Goal: Transaction & Acquisition: Book appointment/travel/reservation

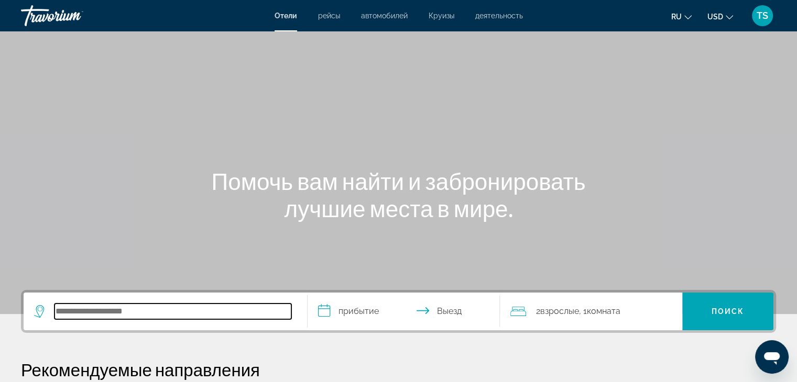
click at [147, 313] on input "Search hotel destination" at bounding box center [172, 312] width 237 height 16
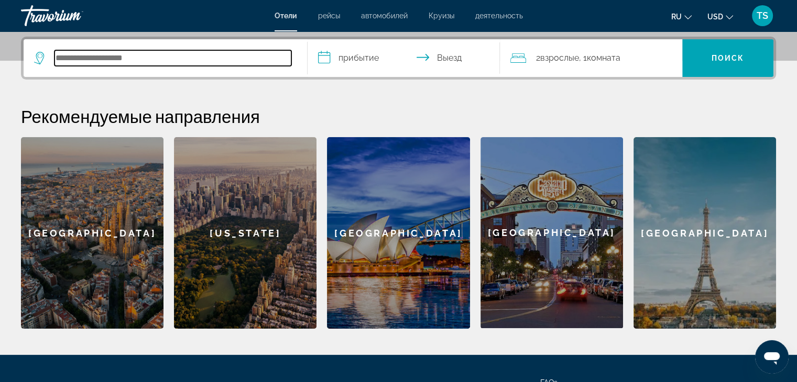
scroll to position [256, 0]
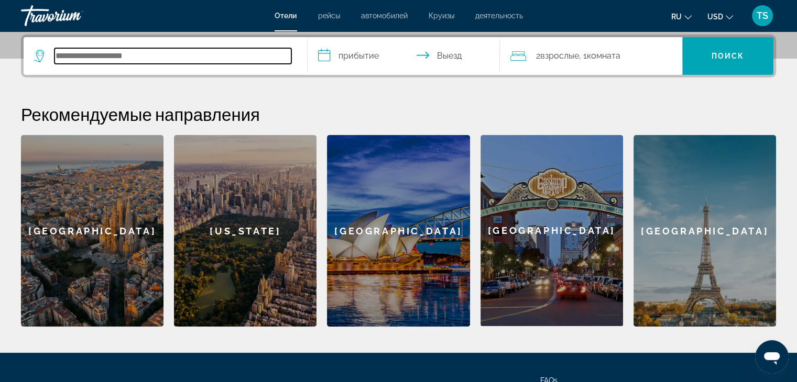
paste input "**********"
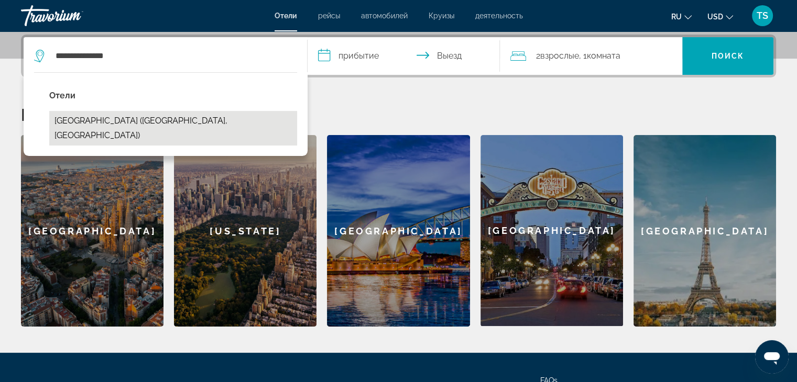
click at [141, 123] on button "Garden Park Inn (Almaty, KZ)" at bounding box center [173, 128] width 248 height 35
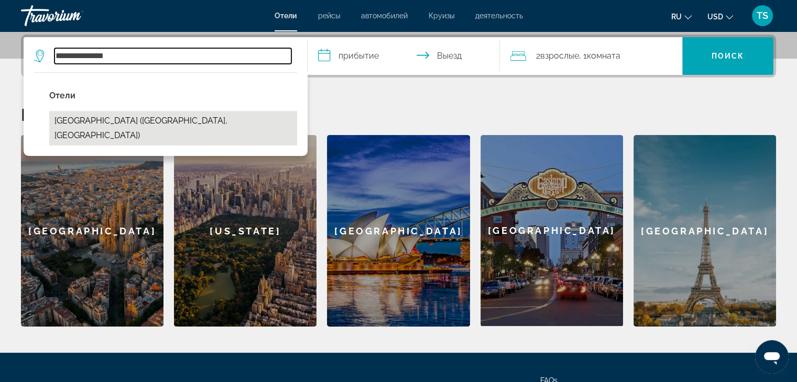
type input "**********"
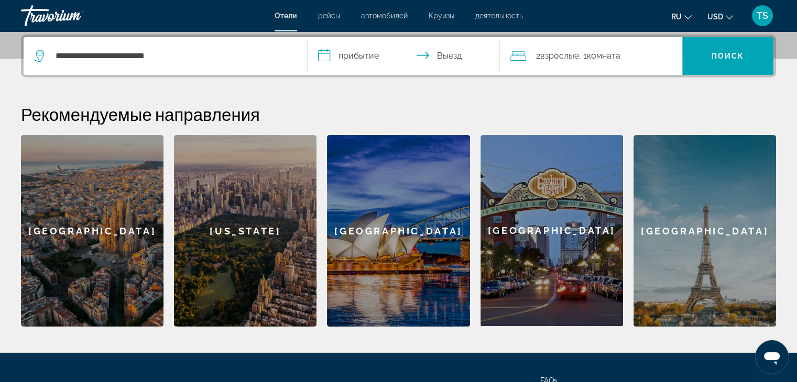
click at [390, 57] on input "**********" at bounding box center [405, 57] width 197 height 41
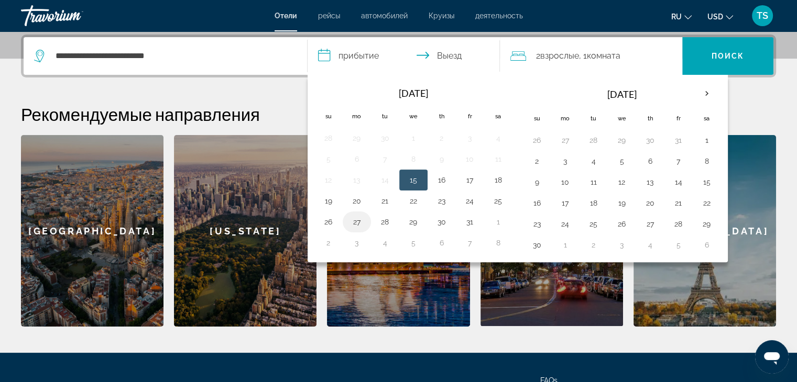
click at [359, 223] on button "27" at bounding box center [356, 222] width 17 height 15
click at [448, 224] on button "30" at bounding box center [441, 222] width 17 height 15
type input "**********"
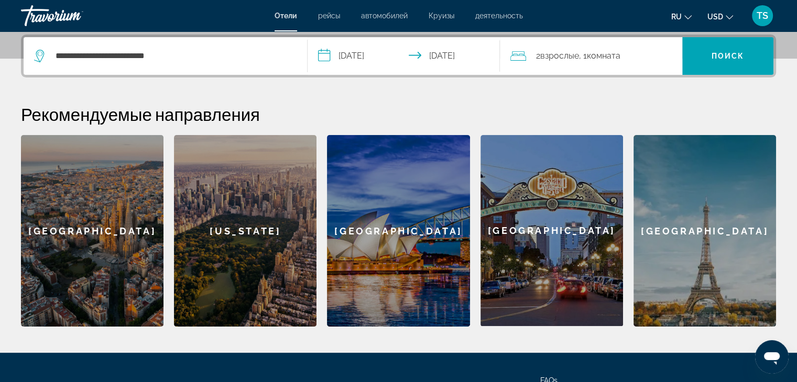
click at [614, 57] on span "Комната" at bounding box center [603, 56] width 34 height 10
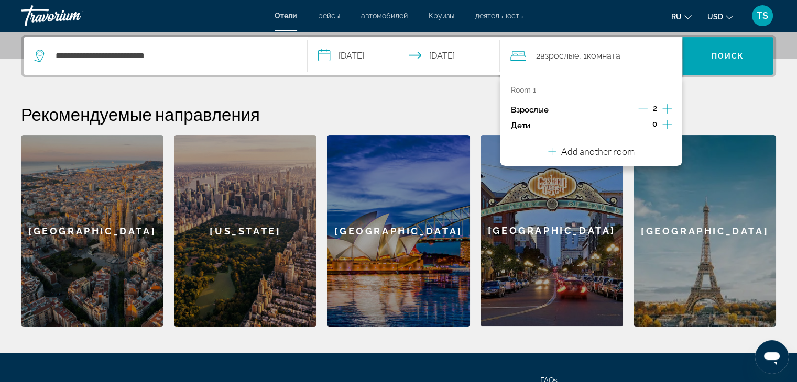
click at [664, 124] on icon "Increment children" at bounding box center [666, 124] width 9 height 13
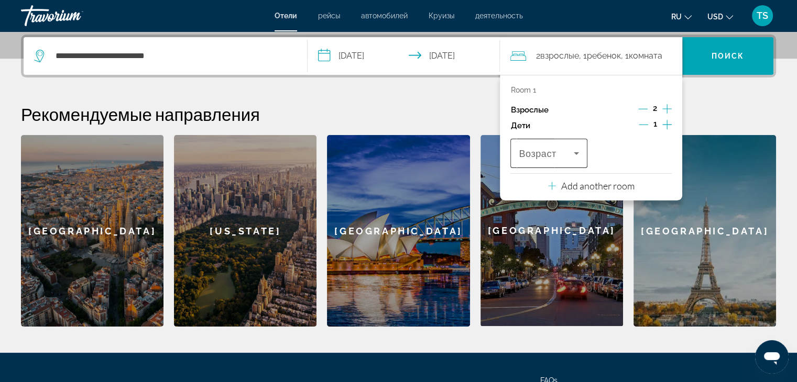
click at [562, 153] on span "Travelers: 2 adults, 1 child" at bounding box center [546, 153] width 54 height 13
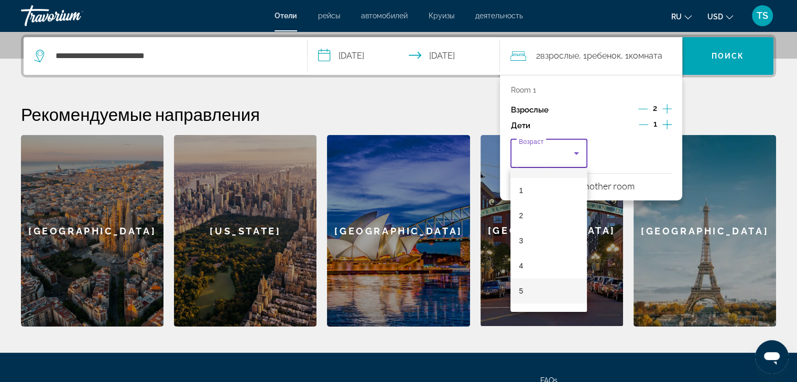
scroll to position [52, 0]
click at [523, 280] on mat-option "6" at bounding box center [548, 283] width 76 height 25
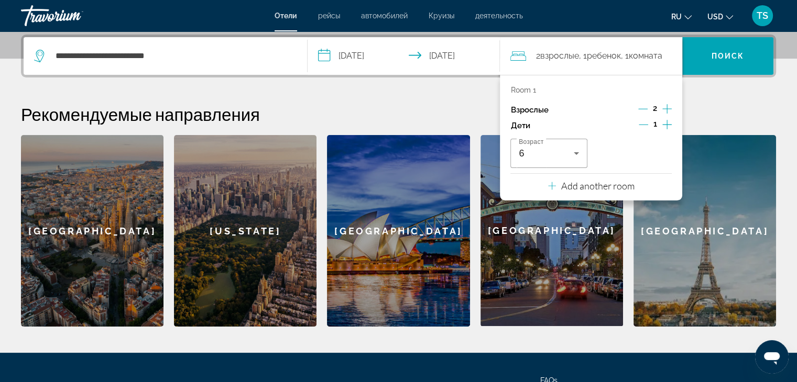
click at [722, 107] on h2 "Рекомендуемые направления" at bounding box center [398, 114] width 755 height 21
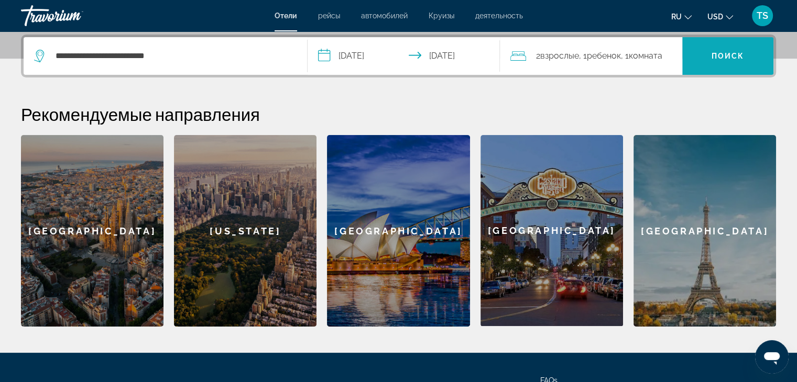
click at [729, 51] on span "Search" at bounding box center [727, 55] width 91 height 25
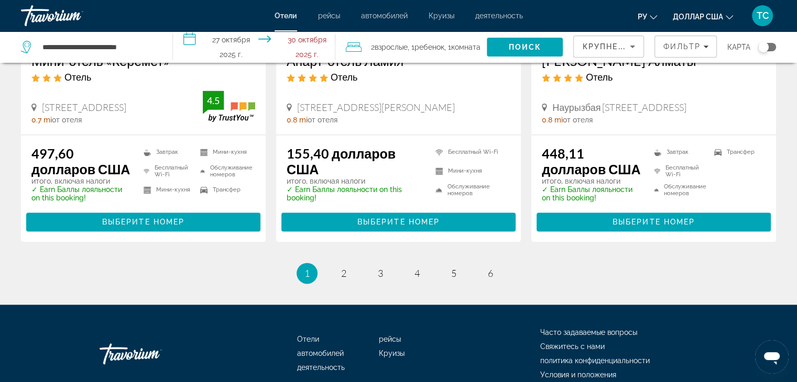
scroll to position [1450, 0]
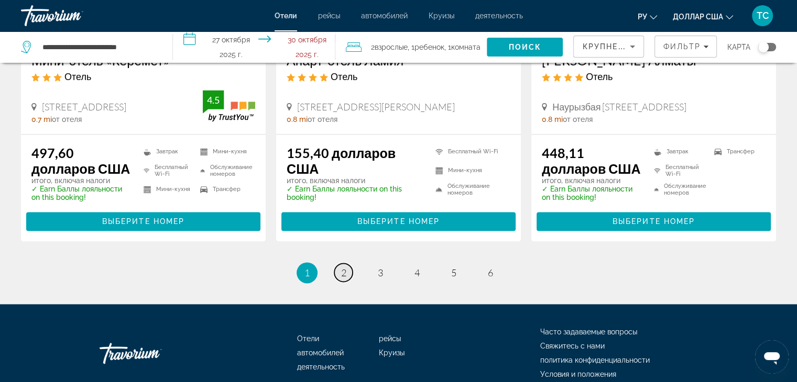
click at [348, 273] on link "страница 2" at bounding box center [343, 272] width 18 height 18
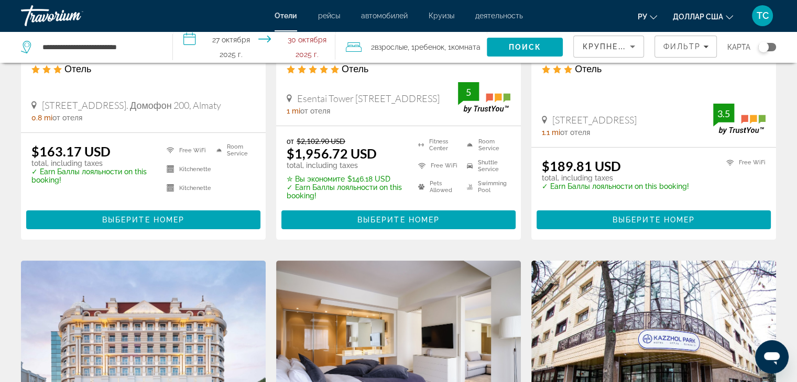
scroll to position [209, 0]
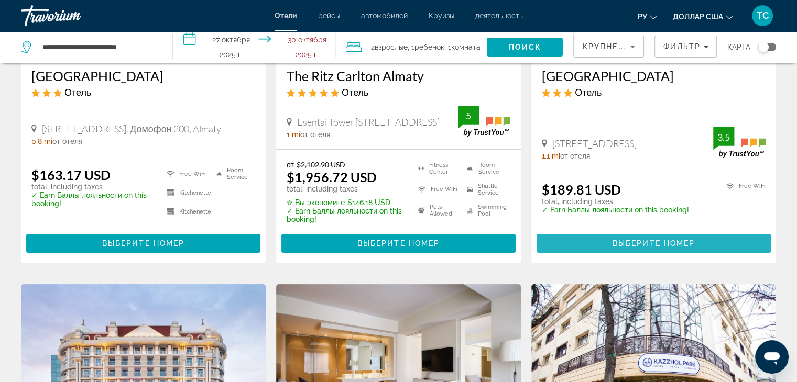
click at [653, 239] on span "Основное содержание" at bounding box center [653, 243] width 234 height 25
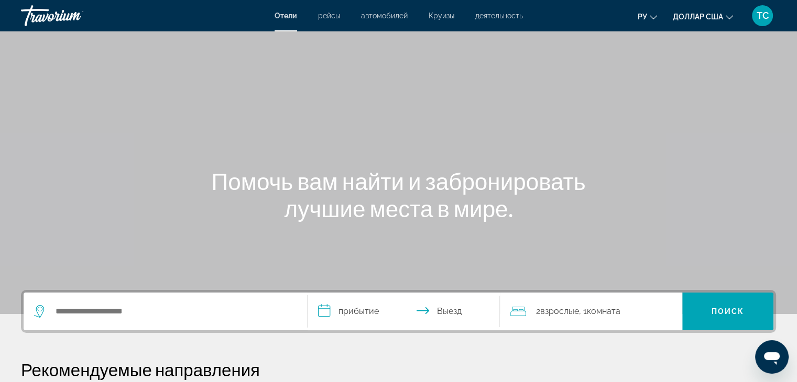
drag, startPoint x: 114, startPoint y: 319, endPoint x: 121, endPoint y: 317, distance: 7.3
click at [115, 319] on div "Search widget" at bounding box center [165, 312] width 262 height 38
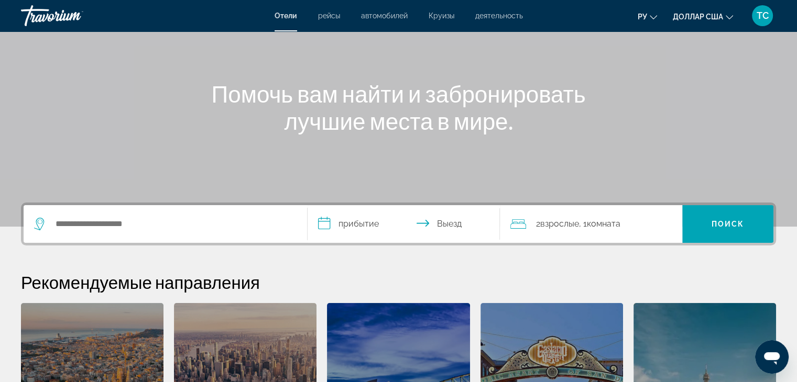
scroll to position [46, 0]
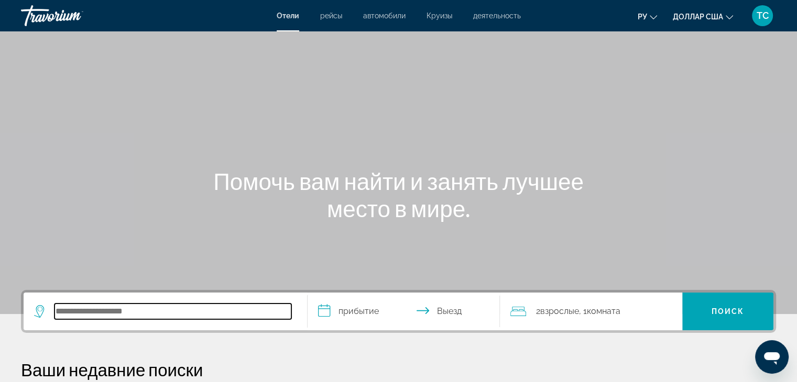
click at [129, 314] on input "Поиск отеля" at bounding box center [172, 312] width 237 height 16
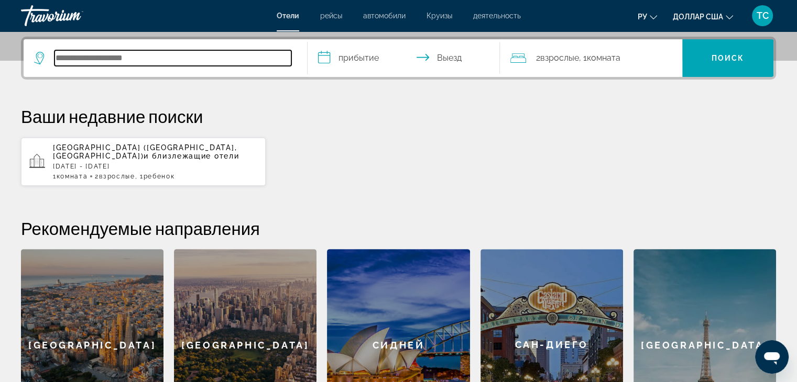
scroll to position [256, 0]
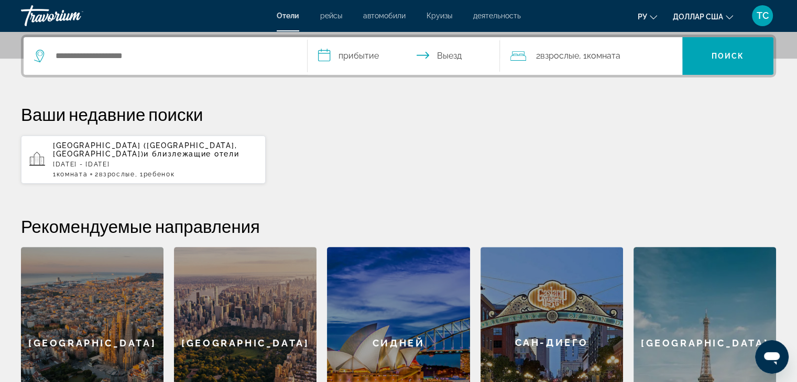
click at [151, 158] on div "Garden Park Inn (Алматы, Казахстан) и близлежащие отели Пн, 27 окт - Чт, 30 окт…" at bounding box center [155, 159] width 204 height 37
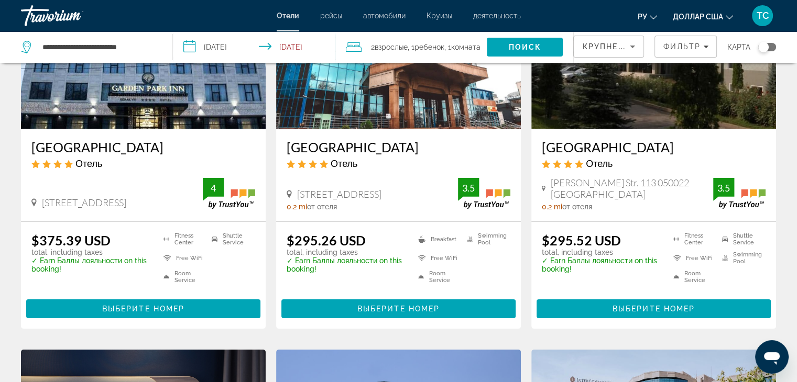
scroll to position [157, 0]
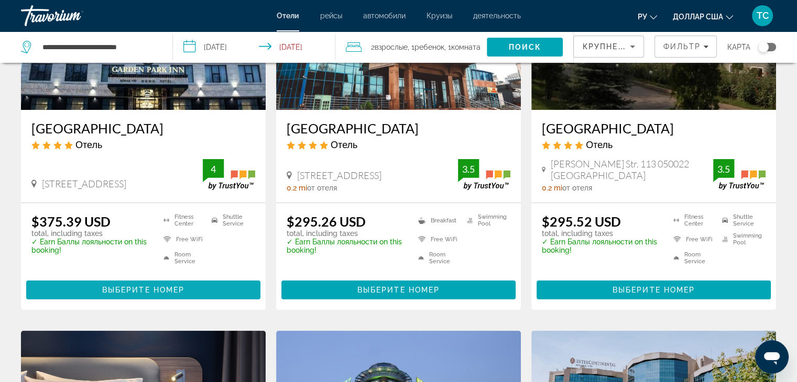
click at [118, 289] on span "Выберите номер" at bounding box center [143, 290] width 82 height 8
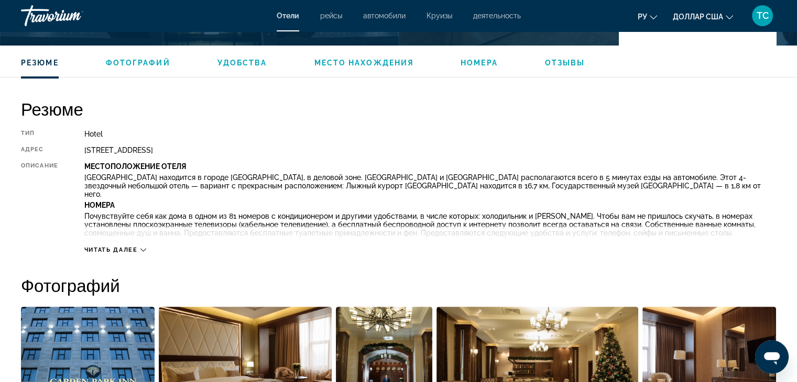
scroll to position [314, 0]
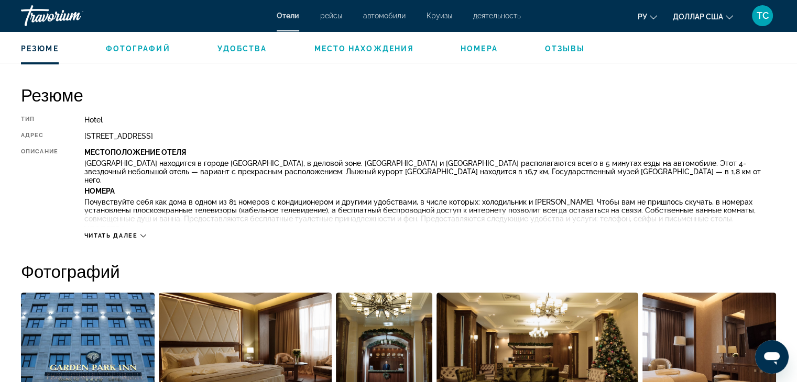
click at [123, 234] on span "Читать далее" at bounding box center [110, 236] width 53 height 7
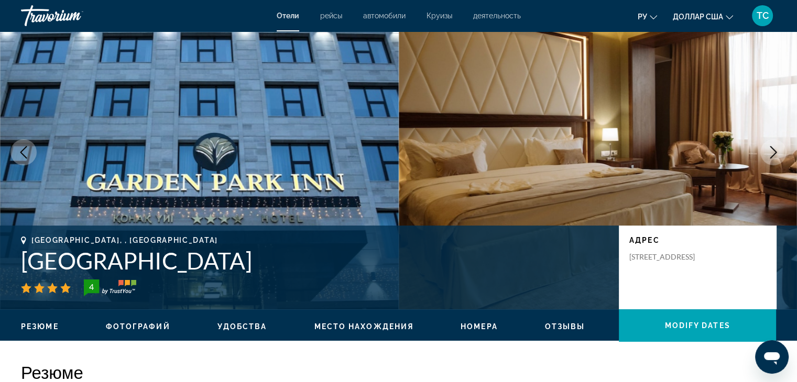
scroll to position [105, 0]
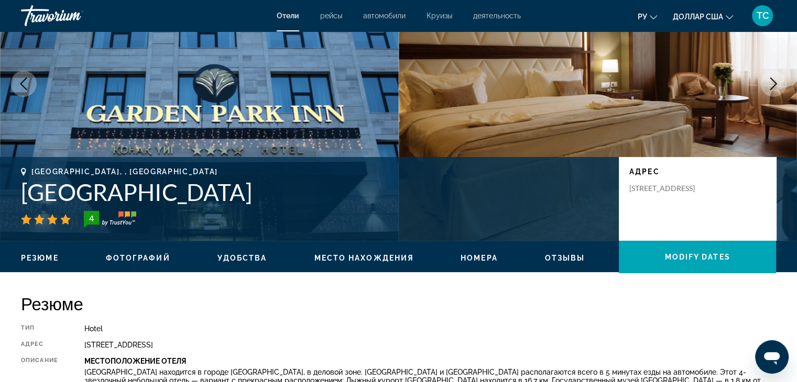
click at [248, 259] on span "Удобства" at bounding box center [242, 258] width 50 height 8
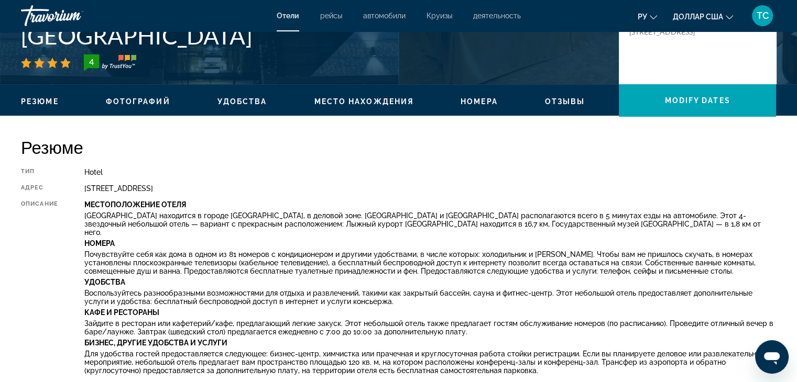
scroll to position [243, 0]
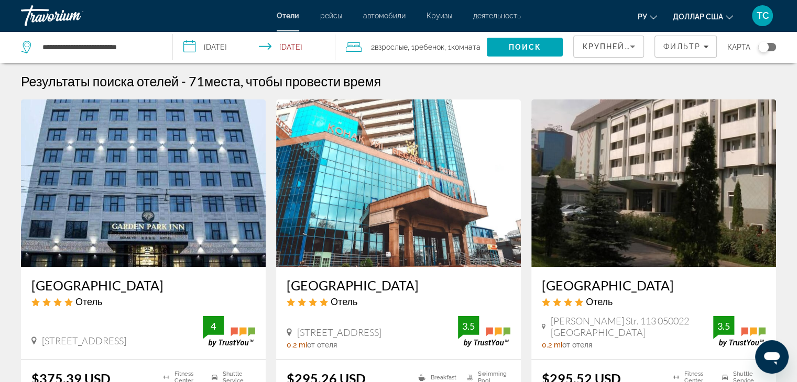
scroll to position [209, 0]
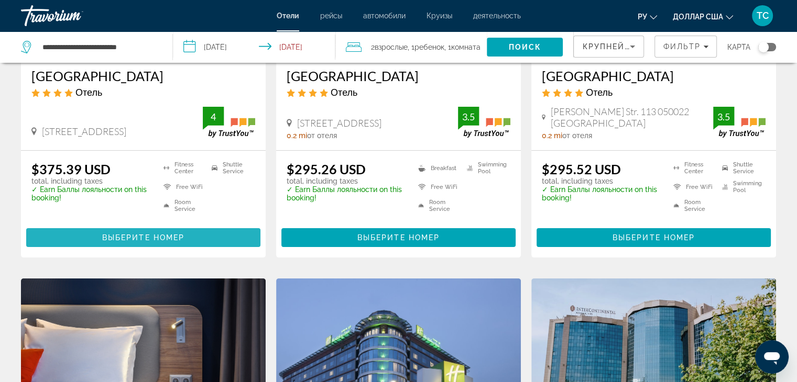
click at [161, 235] on span "Выберите номер" at bounding box center [143, 238] width 82 height 8
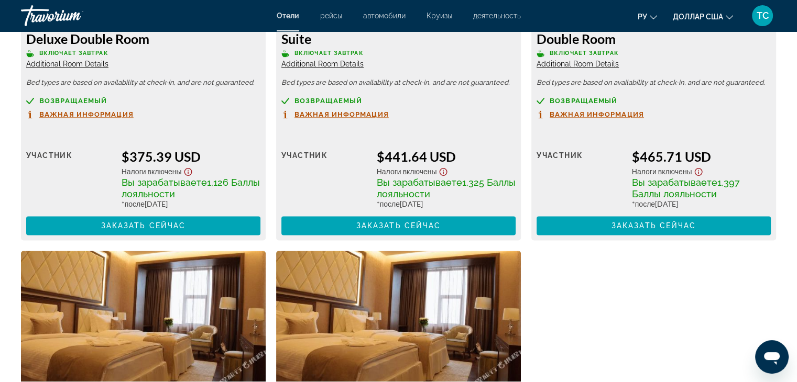
scroll to position [1519, 0]
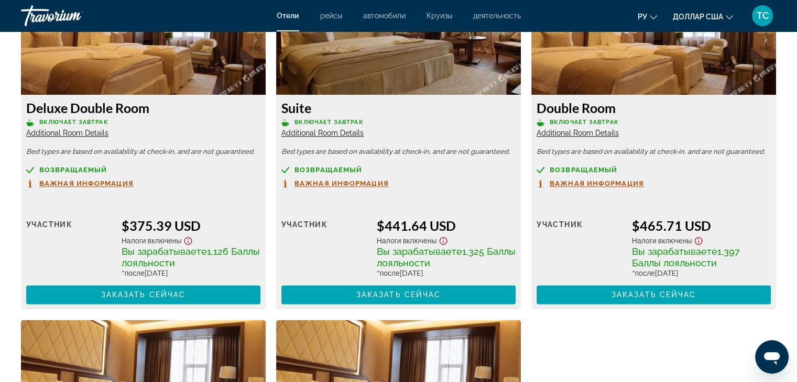
click at [109, 182] on span "Важная информация" at bounding box center [86, 183] width 94 height 7
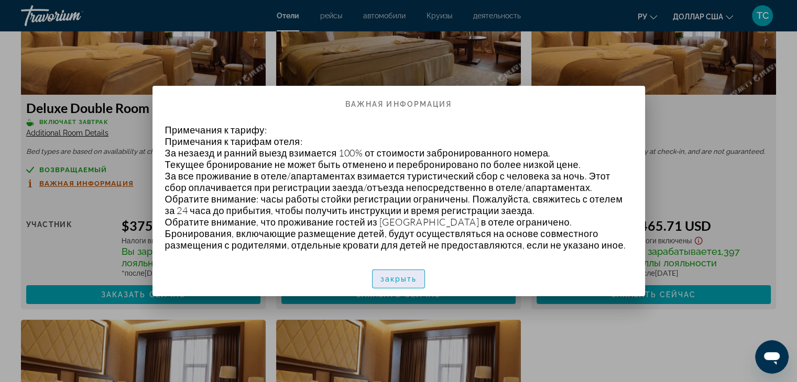
click at [410, 275] on font "закрыть" at bounding box center [398, 279] width 37 height 8
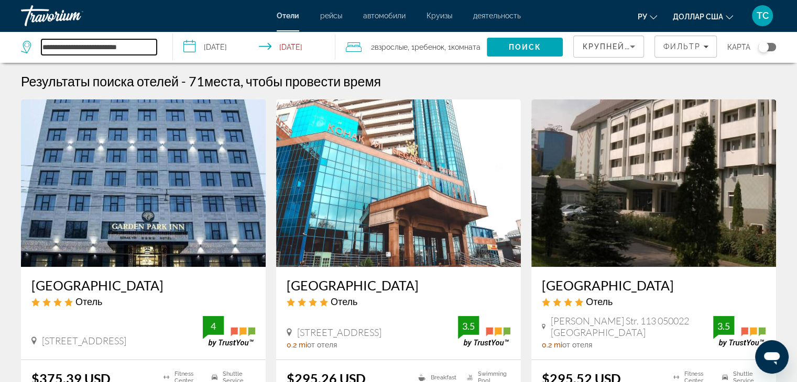
drag, startPoint x: 147, startPoint y: 48, endPoint x: 37, endPoint y: 51, distance: 110.0
click at [37, 51] on div "**********" at bounding box center [89, 47] width 136 height 16
paste input "Search hotel destination"
click at [169, 54] on app-destination-search "**********" at bounding box center [86, 46] width 173 height 31
click at [523, 47] on span "Поиск" at bounding box center [525, 47] width 33 height 8
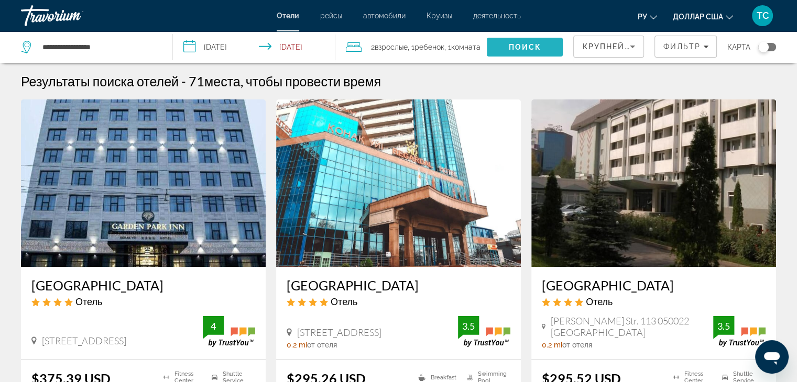
click at [522, 47] on span "Поиск" at bounding box center [525, 47] width 33 height 8
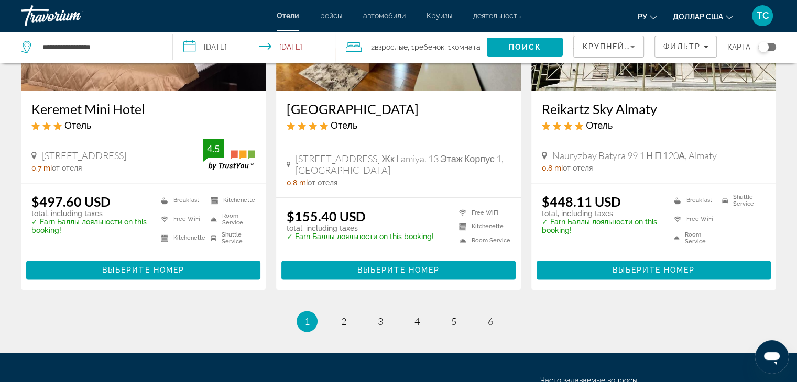
scroll to position [1362, 0]
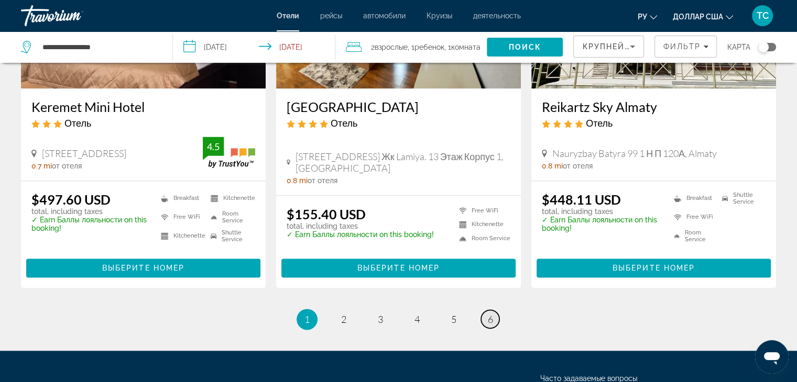
click at [494, 314] on link "page 6" at bounding box center [490, 319] width 18 height 18
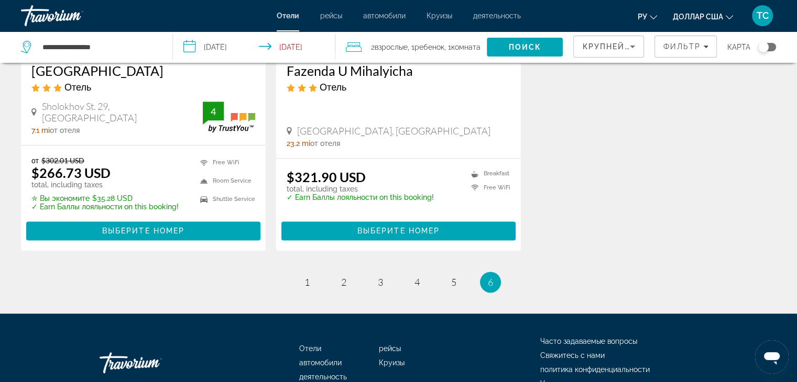
scroll to position [1414, 0]
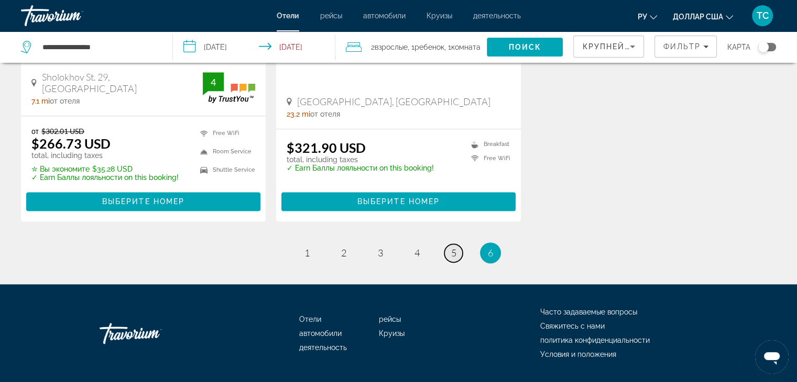
click at [457, 262] on link "page 5" at bounding box center [453, 253] width 18 height 18
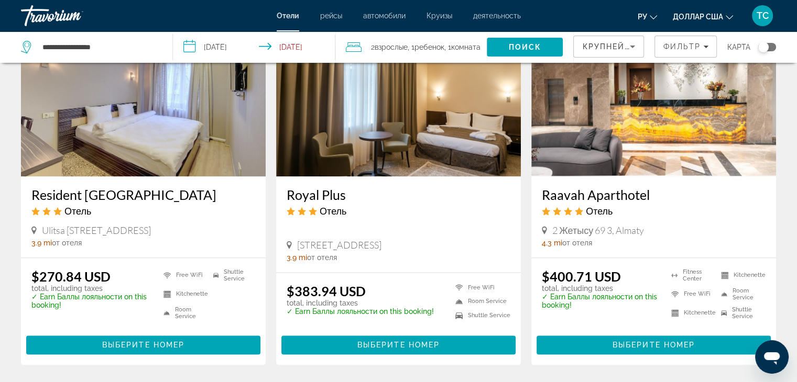
scroll to position [1309, 0]
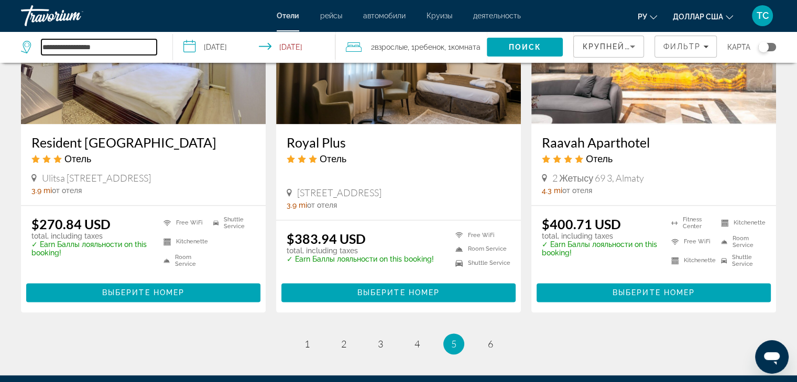
drag, startPoint x: 114, startPoint y: 47, endPoint x: 25, endPoint y: 47, distance: 89.6
click at [25, 47] on div "**********" at bounding box center [89, 47] width 136 height 16
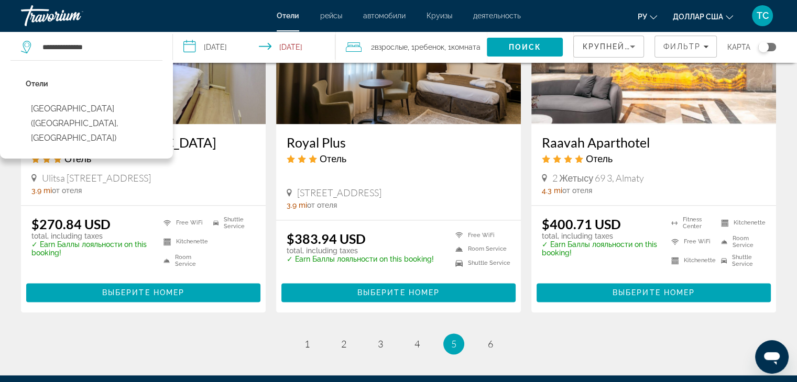
click at [104, 108] on button "Garden Park Inn (Almaty, KZ)" at bounding box center [94, 123] width 137 height 49
type input "**********"
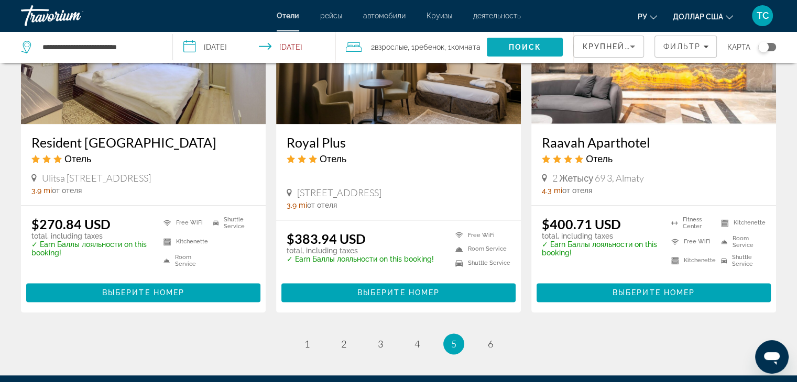
click at [533, 46] on span "Поиск" at bounding box center [525, 47] width 33 height 8
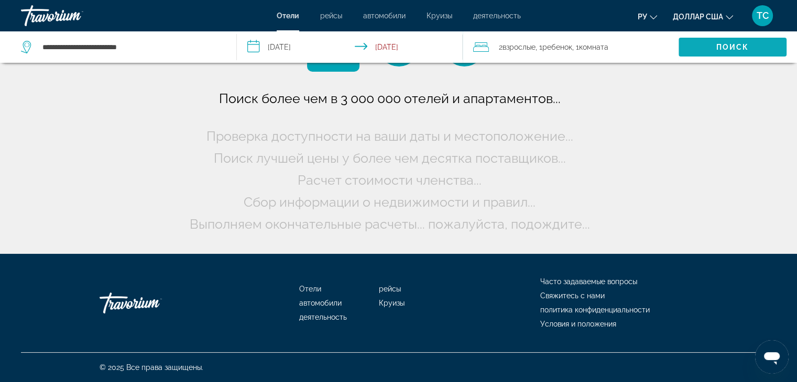
scroll to position [0, 0]
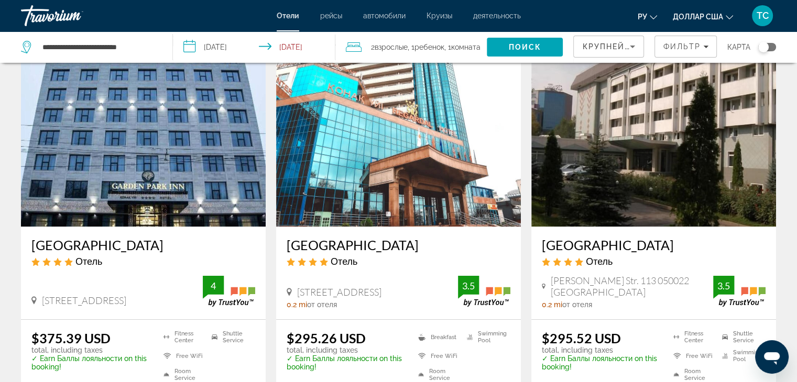
scroll to position [105, 0]
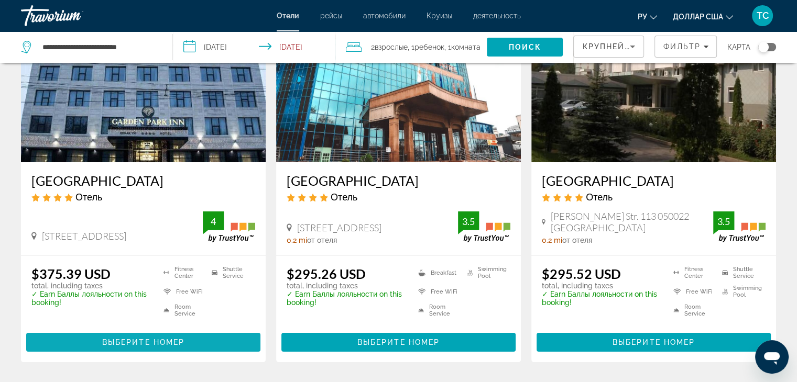
click at [141, 338] on span "Выберите номер" at bounding box center [143, 342] width 82 height 8
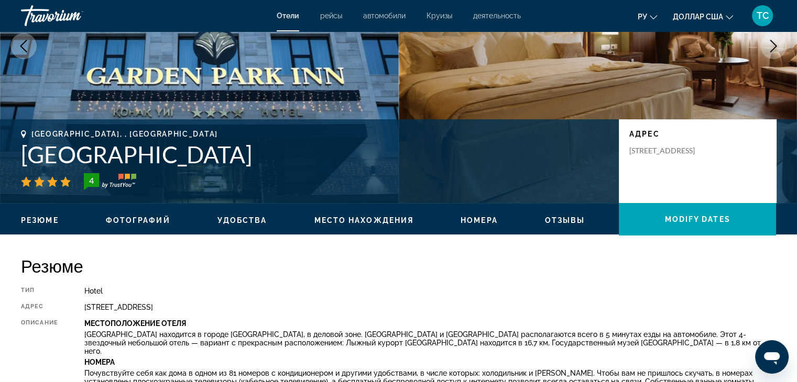
scroll to position [157, 0]
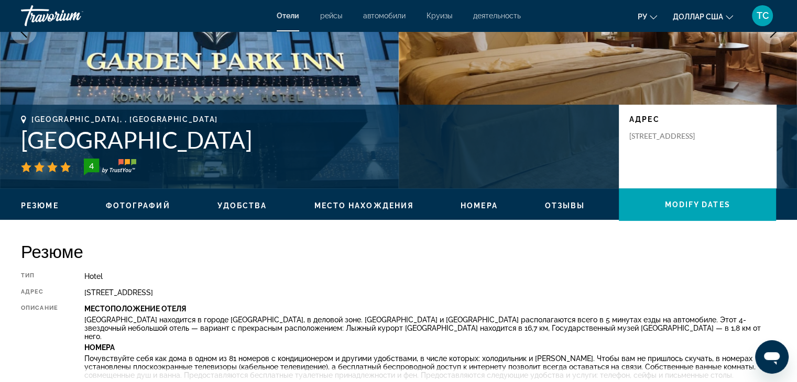
click at [492, 206] on span "Номера" at bounding box center [478, 206] width 37 height 8
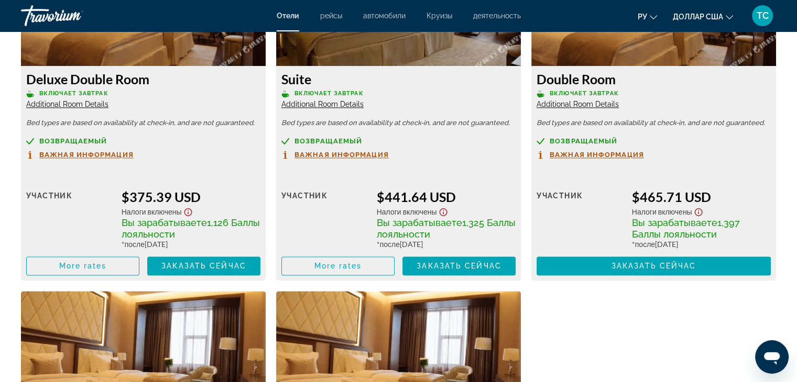
scroll to position [1430, 0]
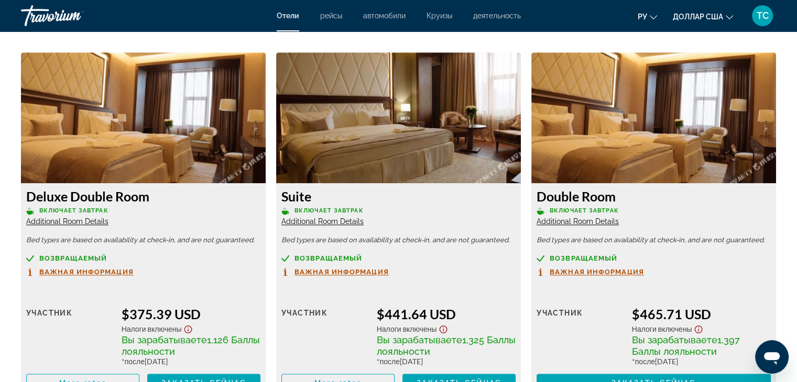
click at [184, 148] on img "Основное содержание" at bounding box center [143, 117] width 245 height 131
click at [69, 223] on span "Additional Room Details" at bounding box center [67, 221] width 82 height 8
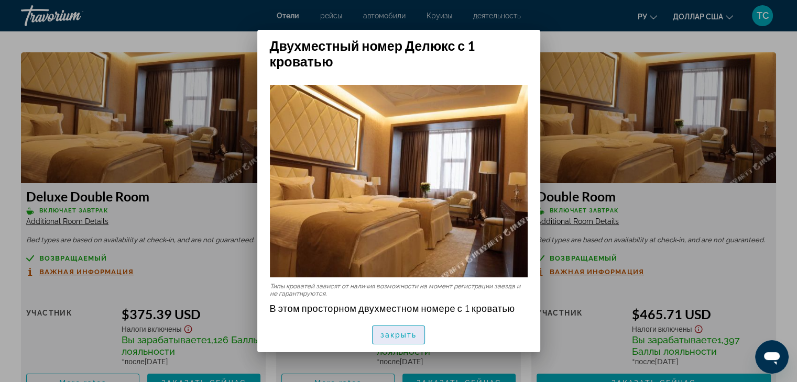
click at [402, 334] on font "закрыть" at bounding box center [398, 335] width 37 height 8
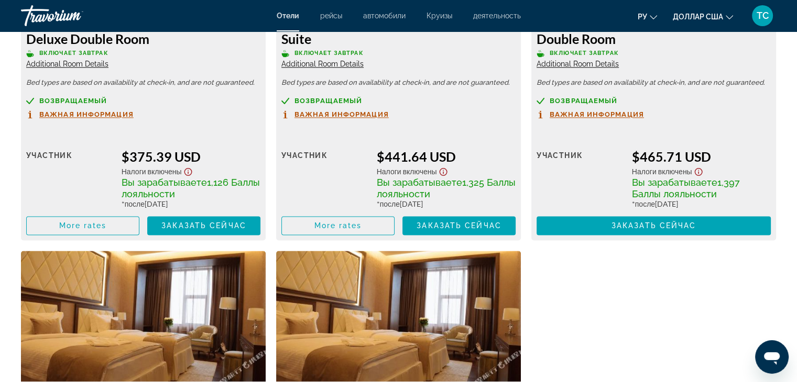
scroll to position [1587, 0]
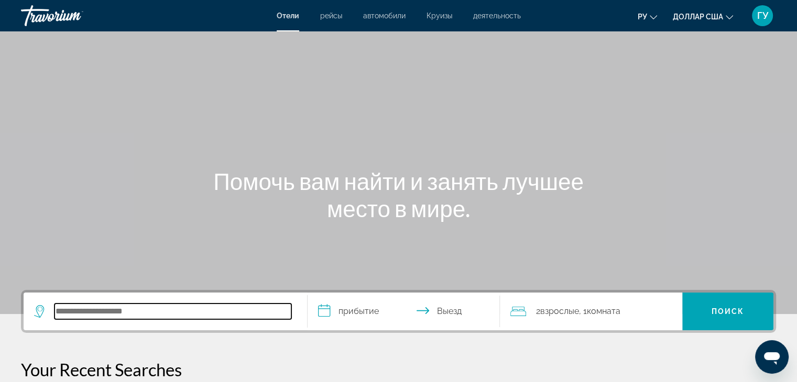
click at [122, 311] on input "Поиск отеля" at bounding box center [172, 312] width 237 height 16
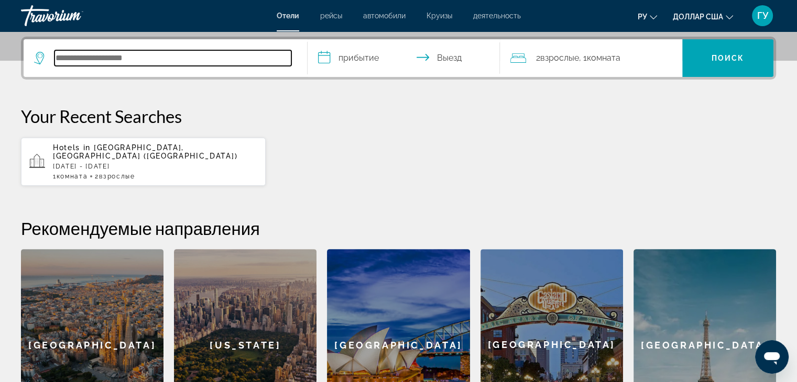
scroll to position [256, 0]
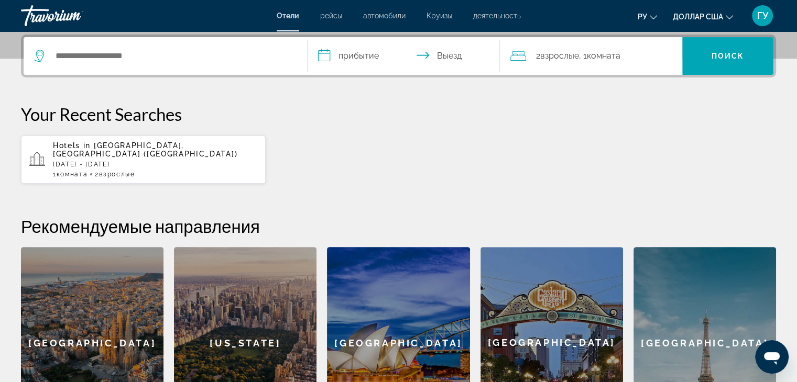
click at [88, 147] on span "Hotels in" at bounding box center [72, 145] width 38 height 8
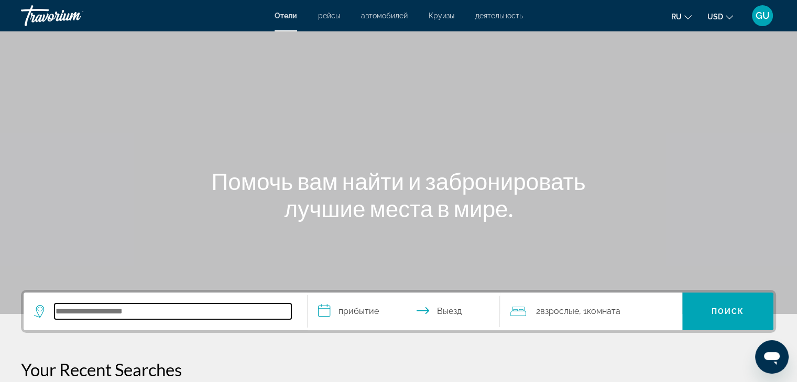
paste input "**********"
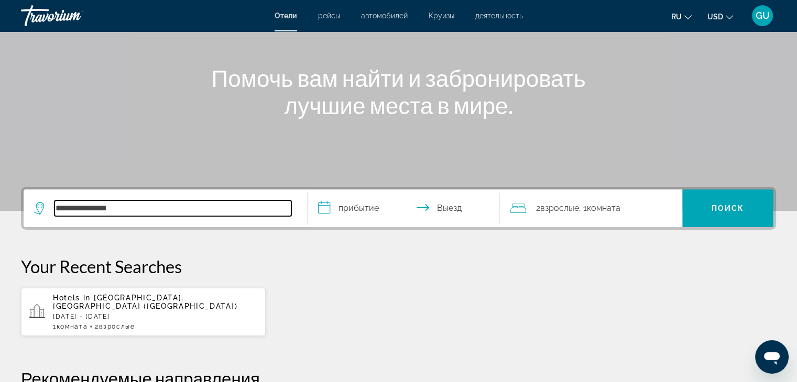
scroll to position [105, 0]
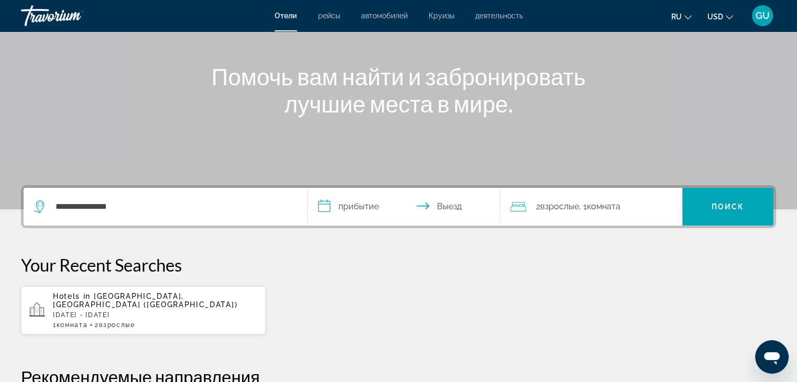
click at [340, 283] on div "Your Recent Searches Hotels in [GEOGRAPHIC_DATA], [GEOGRAPHIC_DATA] ([GEOGRAPHI…" at bounding box center [398, 295] width 755 height 81
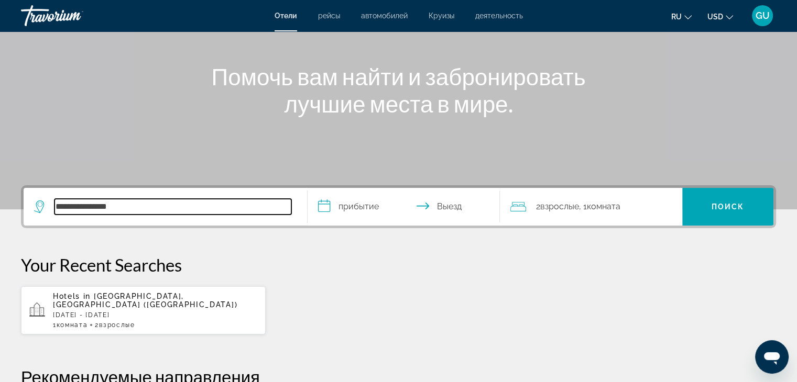
click at [168, 213] on input "**********" at bounding box center [172, 207] width 237 height 16
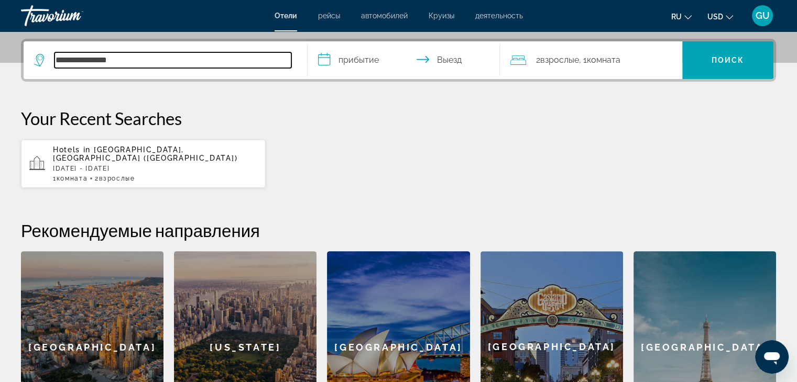
scroll to position [256, 0]
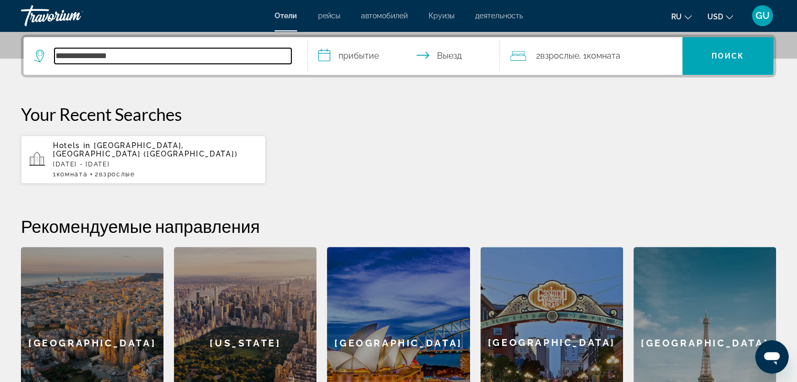
click at [168, 59] on input "**********" at bounding box center [172, 56] width 237 height 16
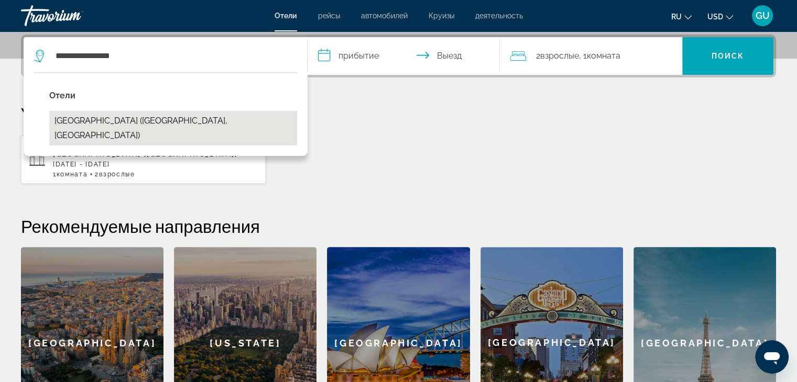
click at [137, 113] on button "Garden Park Inn (Almaty, KZ)" at bounding box center [173, 128] width 248 height 35
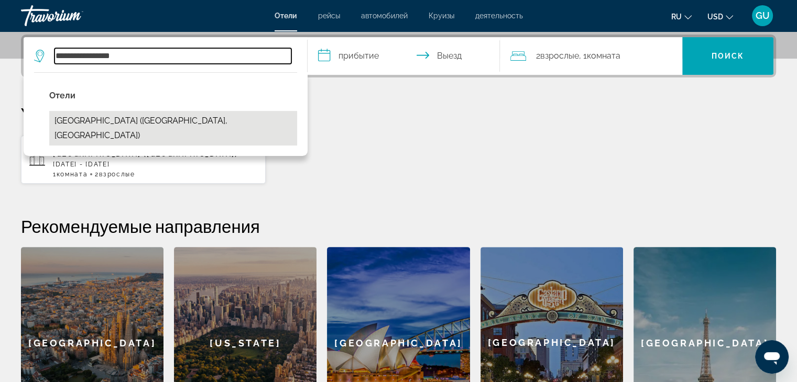
type input "**********"
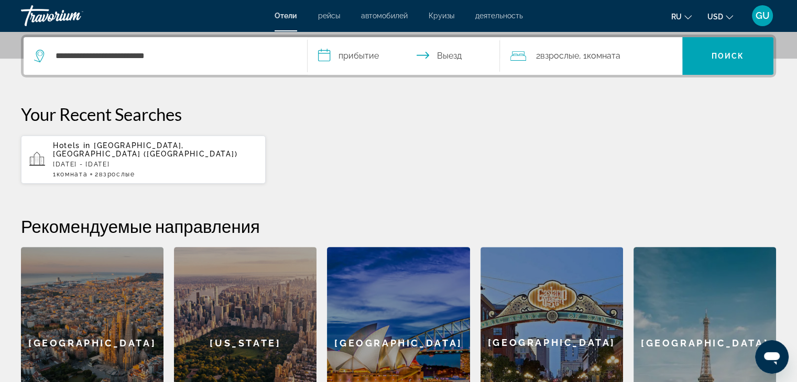
click at [384, 57] on input "**********" at bounding box center [405, 57] width 197 height 41
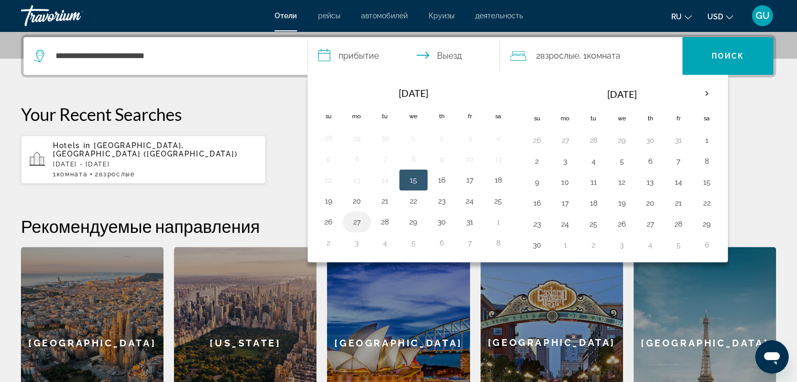
click at [356, 220] on button "27" at bounding box center [356, 222] width 17 height 15
click at [448, 219] on td "30" at bounding box center [441, 222] width 28 height 21
click at [754, 125] on div "Your Recent Searches Hotels in Nha Trang, Vietnam (NHA) Mon, 20 Oct - Mon, 27 O…" at bounding box center [398, 144] width 755 height 81
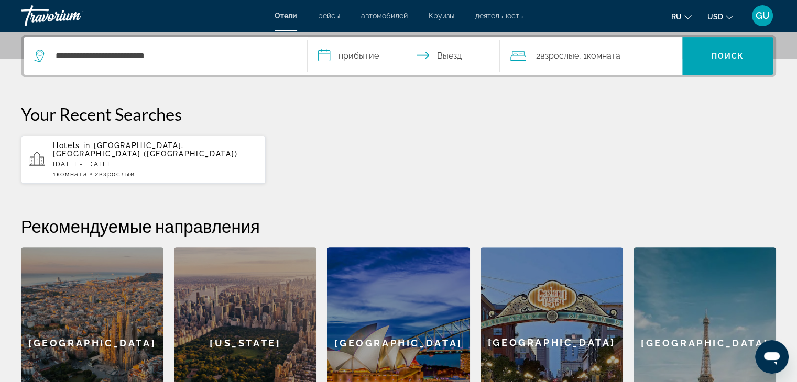
click at [404, 53] on input "**********" at bounding box center [405, 57] width 197 height 41
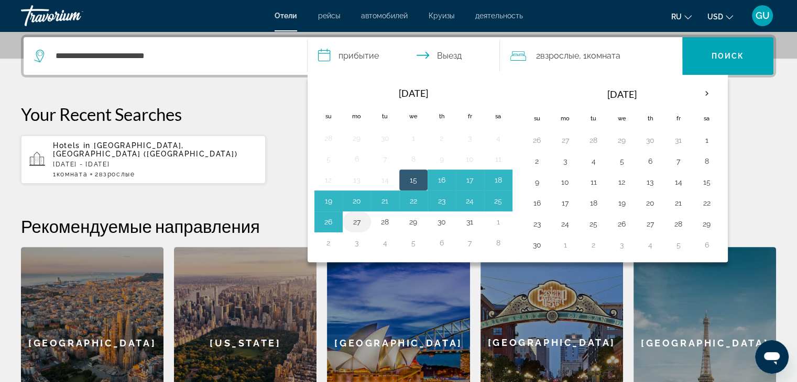
click at [358, 223] on button "27" at bounding box center [356, 222] width 17 height 15
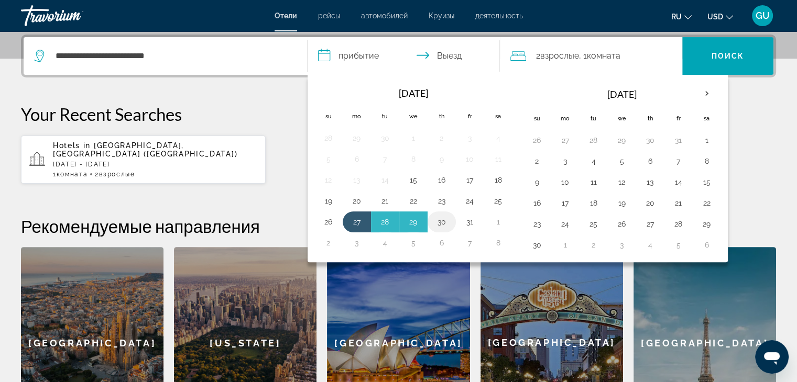
click at [443, 222] on button "30" at bounding box center [441, 222] width 17 height 15
type input "**********"
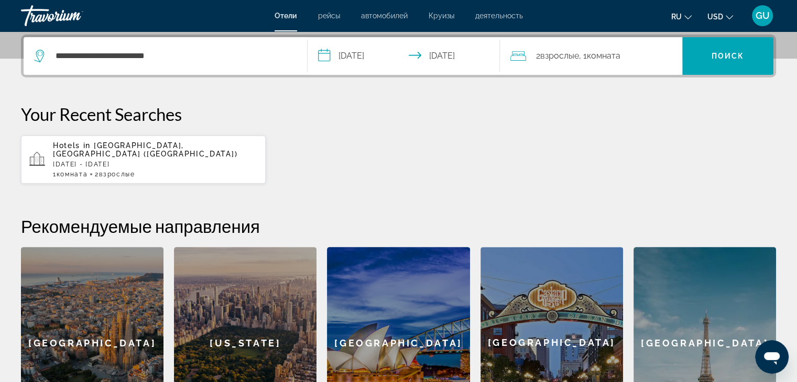
click at [593, 57] on span "Комната" at bounding box center [603, 56] width 34 height 10
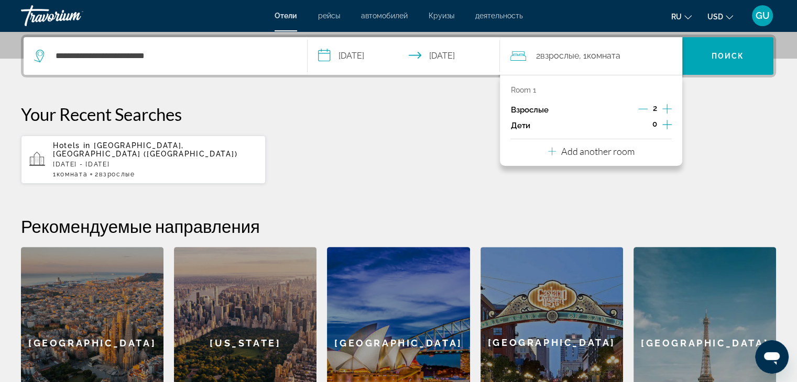
click at [664, 125] on icon "Increment children" at bounding box center [666, 124] width 9 height 13
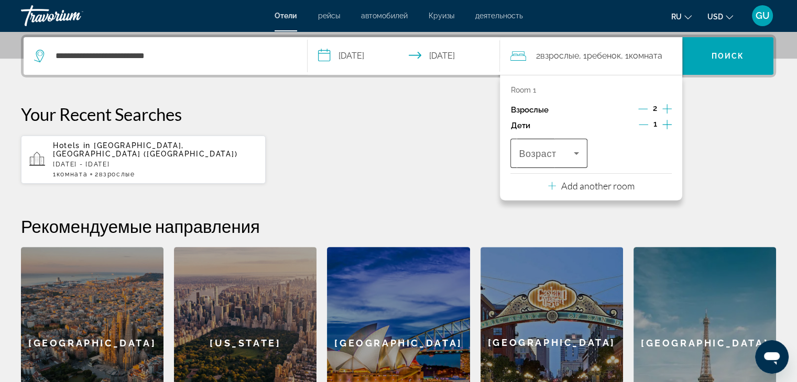
click at [574, 155] on icon "Travelers: 2 adults, 1 child" at bounding box center [576, 153] width 13 height 13
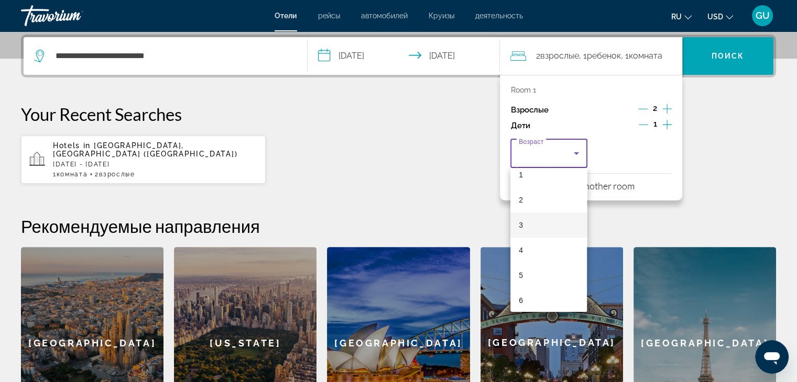
scroll to position [52, 0]
click at [522, 279] on span "6" at bounding box center [521, 283] width 4 height 13
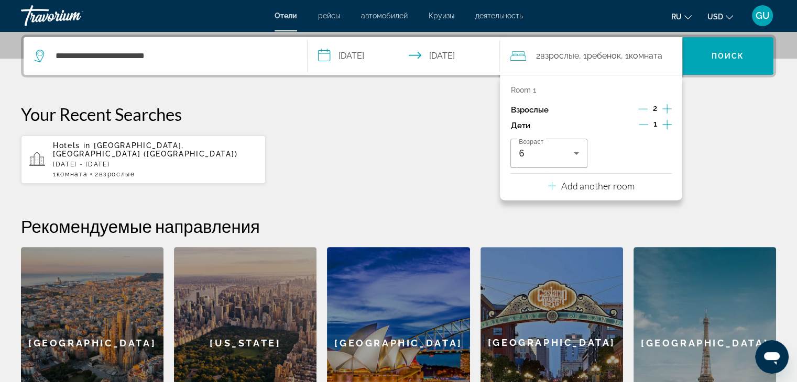
click at [734, 104] on p "Your Recent Searches" at bounding box center [398, 114] width 755 height 21
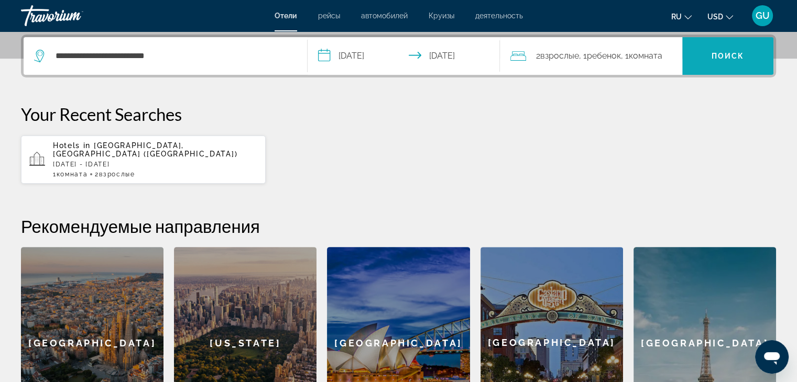
click at [739, 60] on span "Search" at bounding box center [727, 55] width 91 height 25
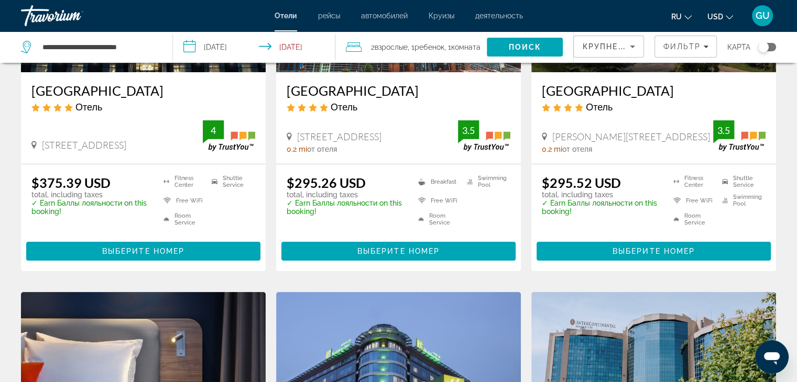
scroll to position [209, 0]
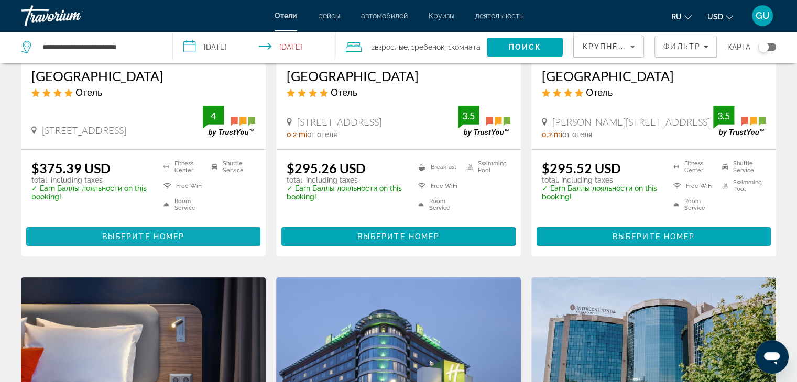
click at [135, 234] on span "Выберите номер" at bounding box center [143, 237] width 82 height 8
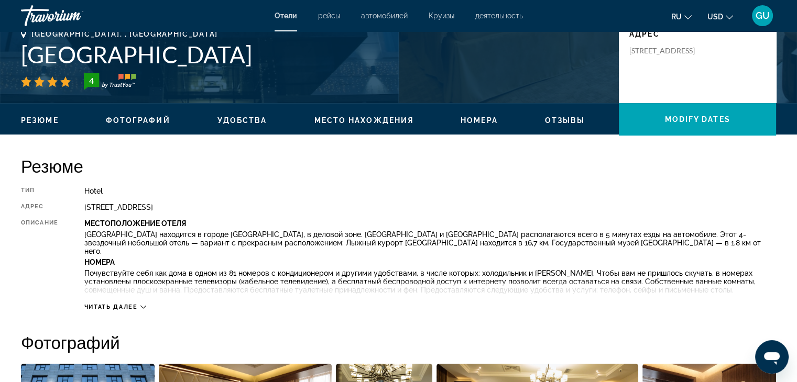
scroll to position [262, 0]
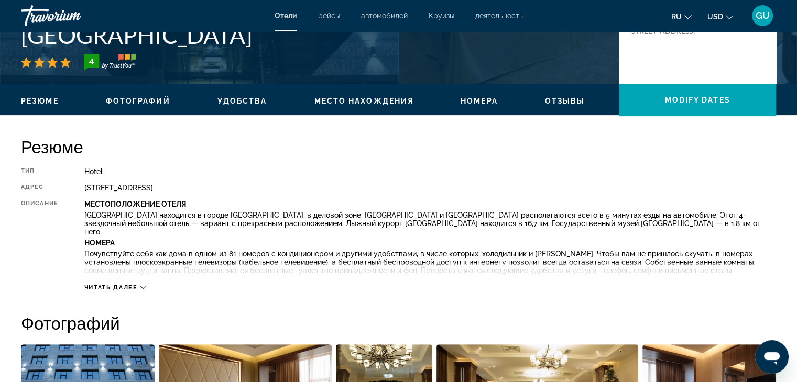
click at [120, 289] on span "Читать далее" at bounding box center [110, 287] width 53 height 7
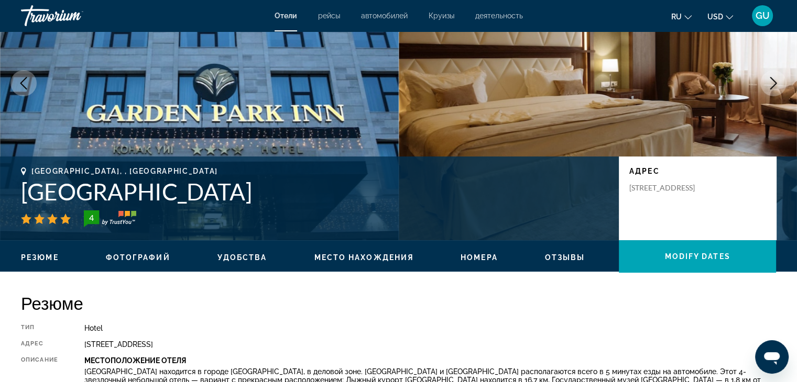
scroll to position [105, 0]
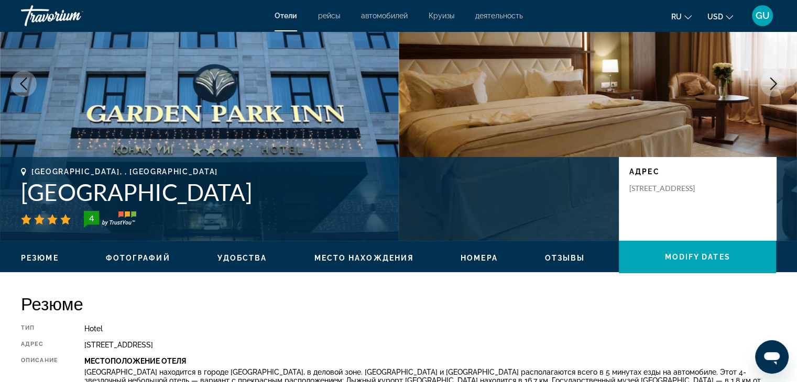
click at [352, 256] on span "Место нахождения" at bounding box center [364, 258] width 100 height 8
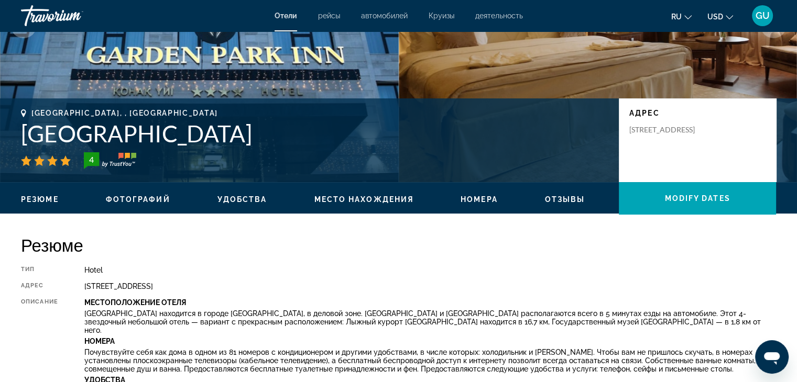
scroll to position [106, 0]
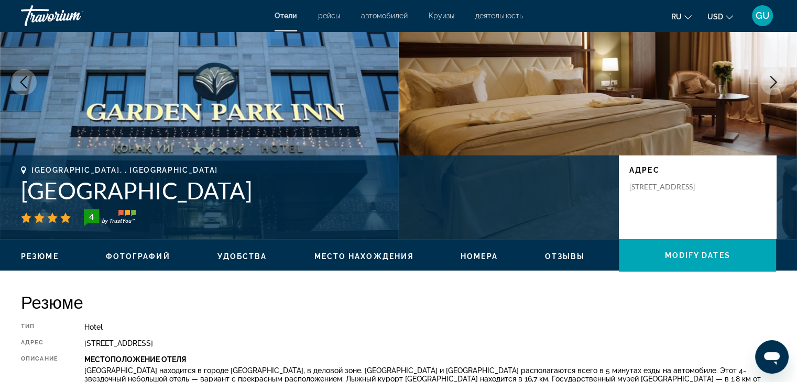
click at [484, 258] on span "Номера" at bounding box center [478, 256] width 37 height 8
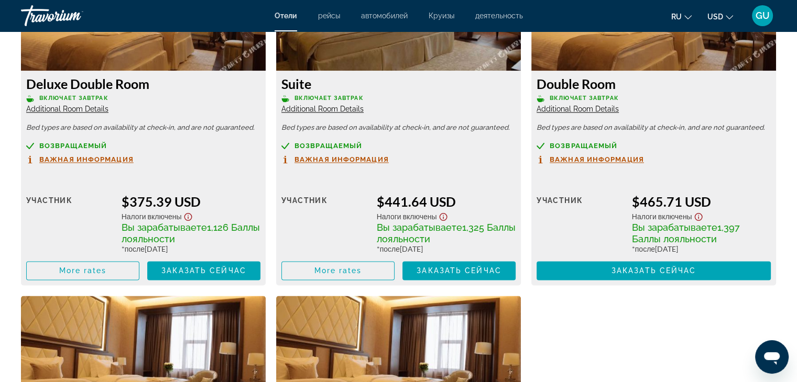
scroll to position [1625, 0]
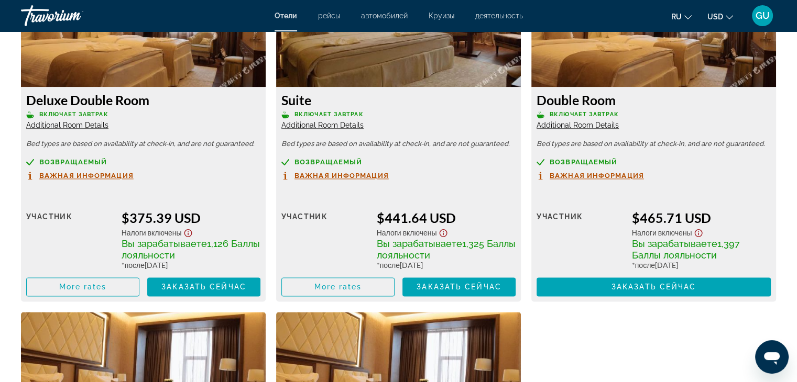
click at [73, 172] on span "Важная информация" at bounding box center [86, 175] width 94 height 7
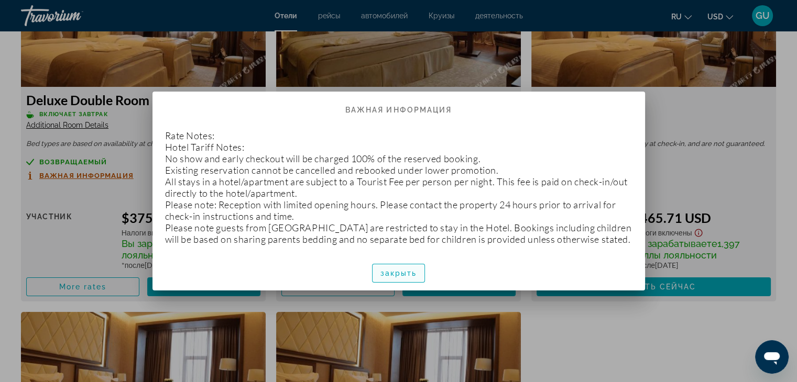
click at [400, 275] on span "закрыть" at bounding box center [398, 273] width 37 height 8
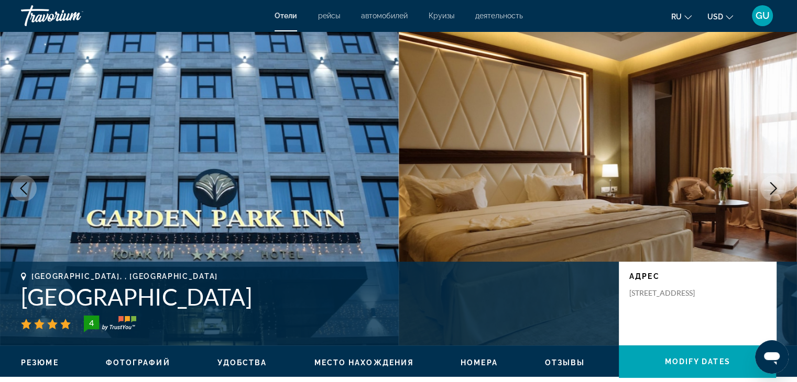
scroll to position [1625, 0]
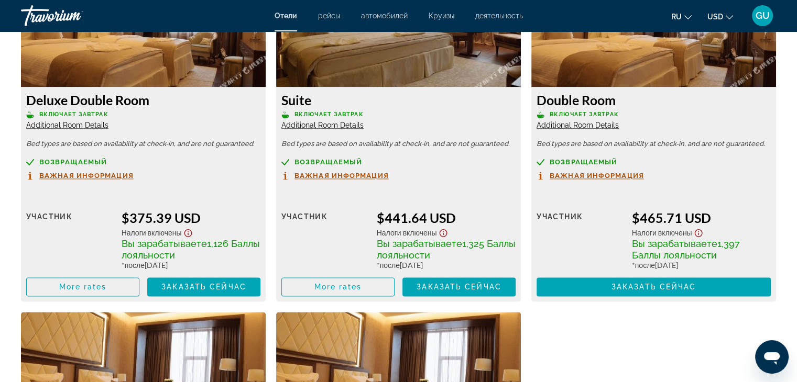
click at [78, 121] on span "Additional Room Details" at bounding box center [67, 125] width 82 height 8
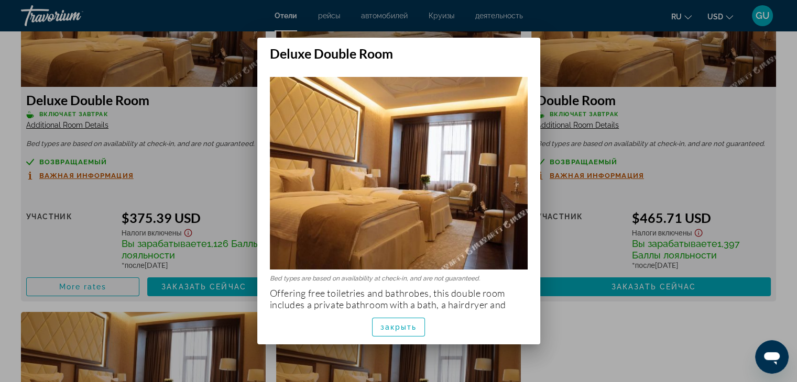
scroll to position [0, 0]
click at [402, 327] on span "закрыть" at bounding box center [398, 327] width 37 height 8
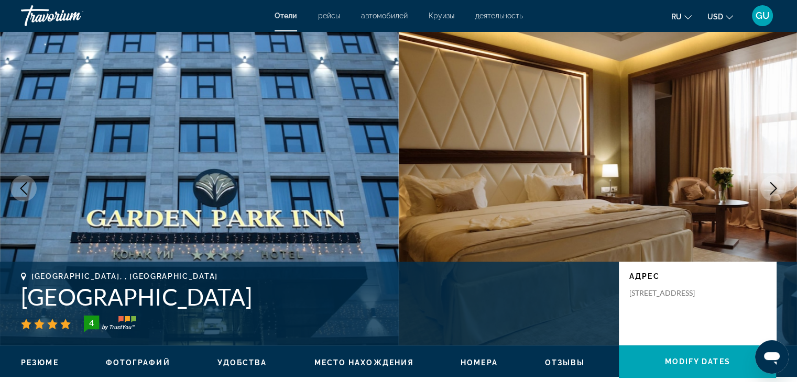
scroll to position [1625, 0]
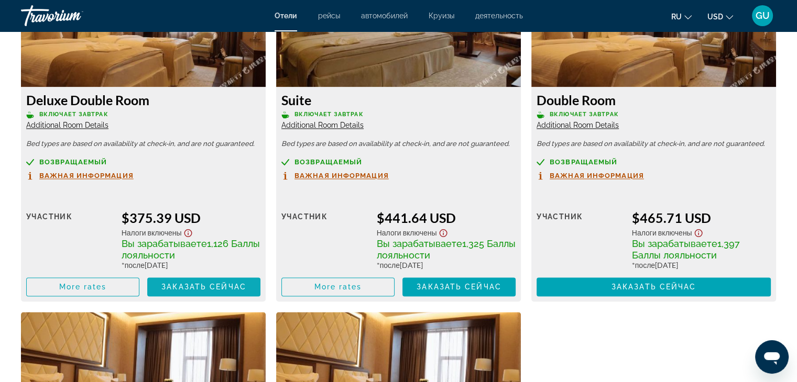
click at [207, 274] on span "Main content" at bounding box center [203, 286] width 113 height 25
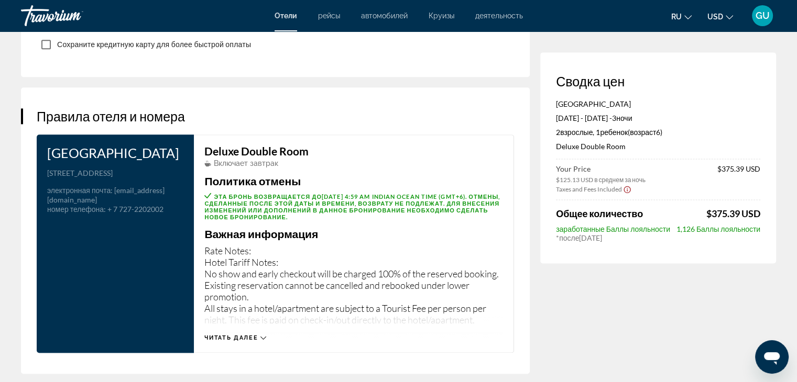
scroll to position [1362, 0]
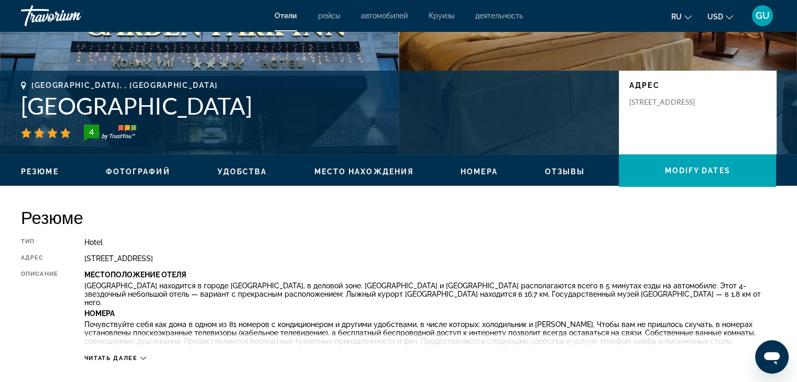
scroll to position [105, 0]
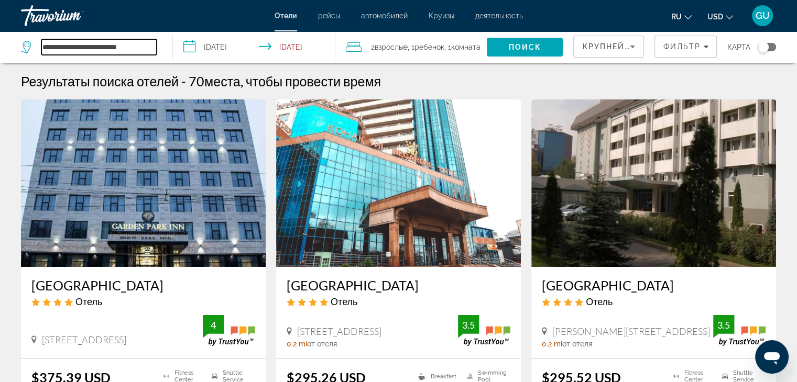
drag, startPoint x: 100, startPoint y: 47, endPoint x: 47, endPoint y: 50, distance: 53.0
click at [47, 50] on input "**********" at bounding box center [98, 47] width 115 height 16
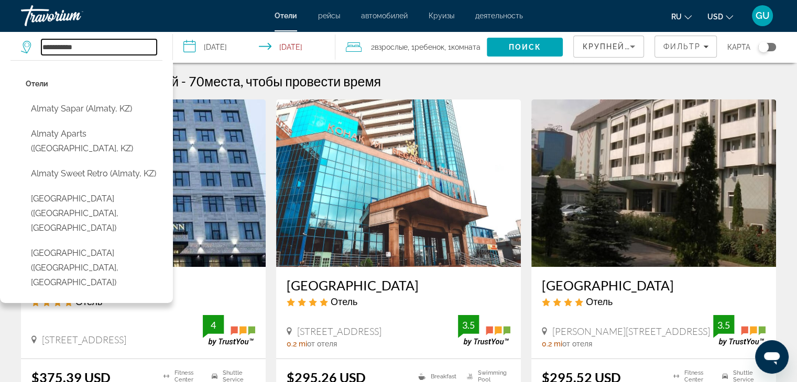
drag, startPoint x: 67, startPoint y: 48, endPoint x: 85, endPoint y: 48, distance: 18.3
click at [85, 48] on input "**********" at bounding box center [98, 47] width 115 height 16
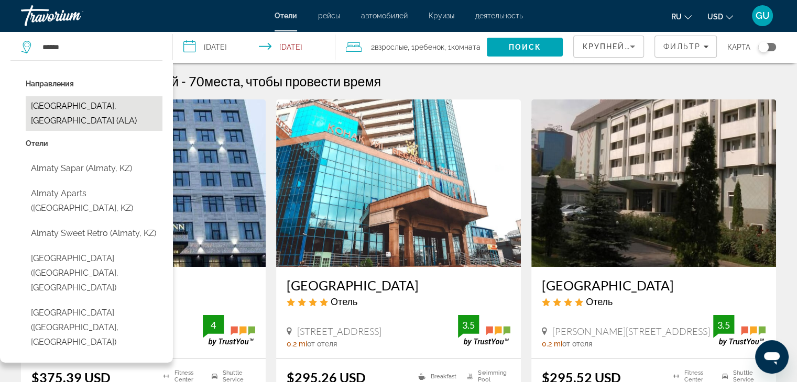
click at [78, 106] on button "Almaty, Kazakhstan (ALA)" at bounding box center [94, 113] width 137 height 35
type input "**********"
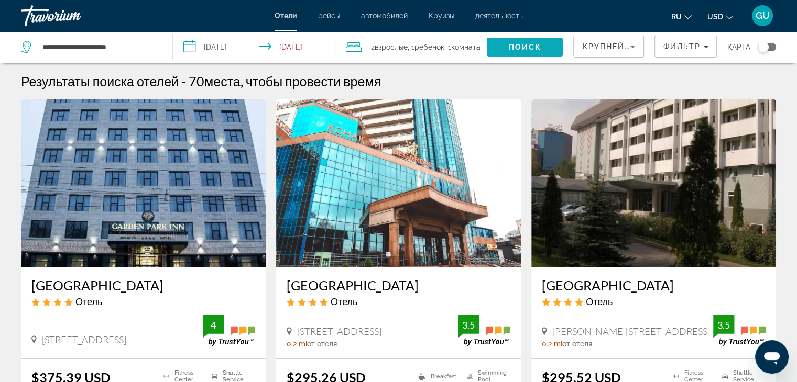
click at [523, 45] on span "Поиск" at bounding box center [525, 47] width 33 height 8
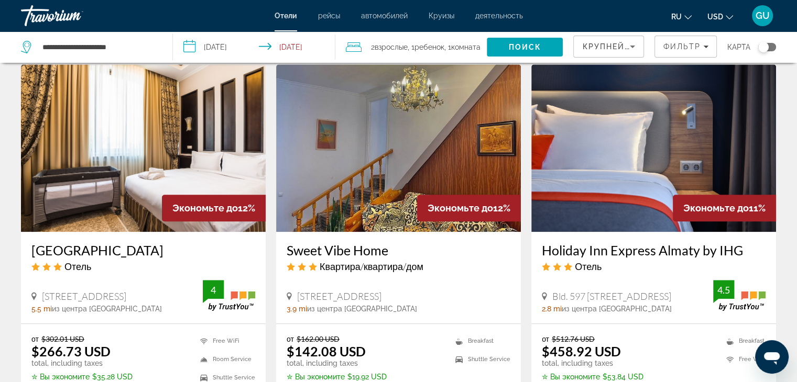
scroll to position [890, 0]
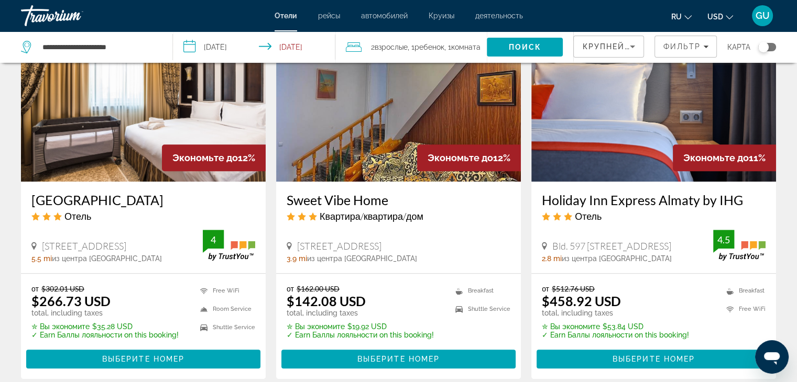
click at [109, 135] on img "Main content" at bounding box center [143, 98] width 245 height 168
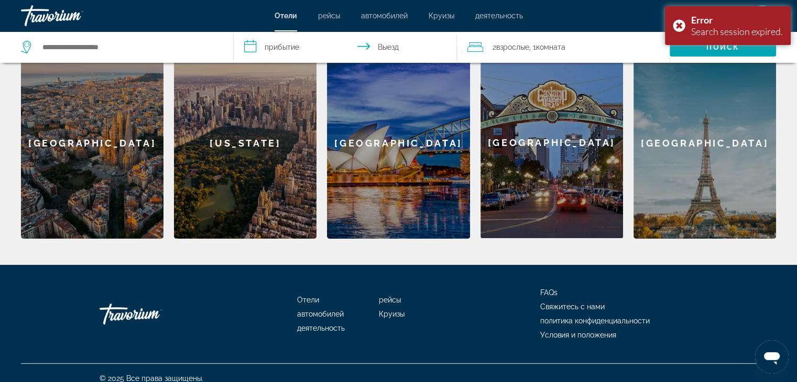
scroll to position [355, 0]
